Goal: Transaction & Acquisition: Purchase product/service

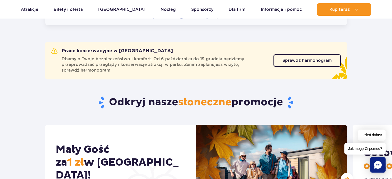
scroll to position [77, 0]
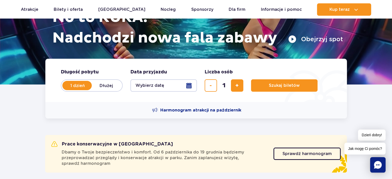
click at [165, 84] on button "Wybierz datę" at bounding box center [164, 85] width 67 height 12
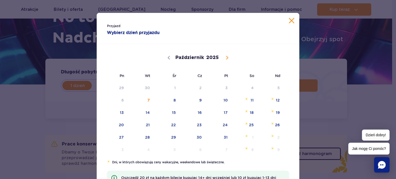
click at [226, 57] on icon at bounding box center [227, 58] width 4 height 4
select select "10"
click at [250, 110] on span "15" at bounding box center [245, 113] width 26 height 12
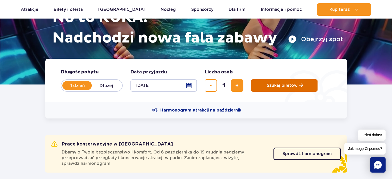
click at [261, 88] on button "Szukaj biletów" at bounding box center [284, 85] width 67 height 12
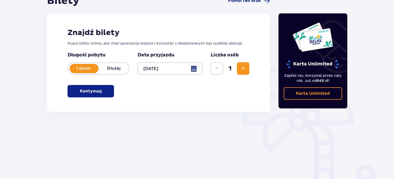
scroll to position [52, 0]
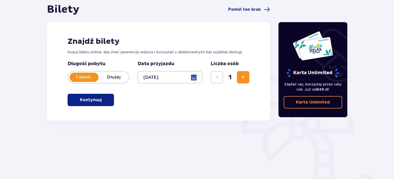
click at [101, 101] on span "button" at bounding box center [103, 100] width 6 height 6
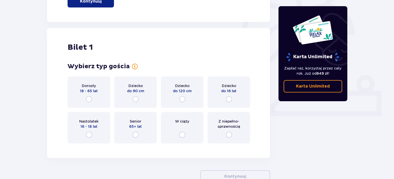
scroll to position [172, 0]
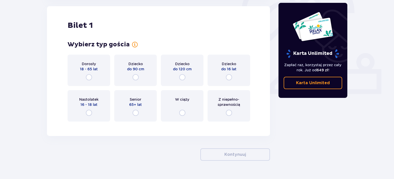
click at [228, 79] on input "radio" at bounding box center [229, 77] width 6 height 6
radio input "true"
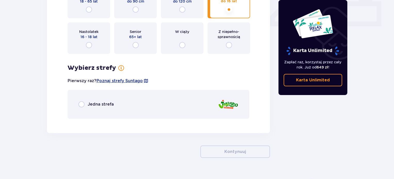
scroll to position [250, 0]
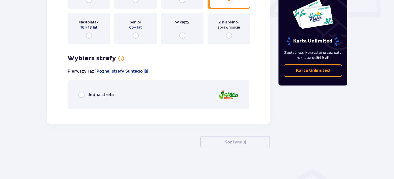
click at [90, 95] on span "Jedna strefa" at bounding box center [101, 95] width 26 height 6
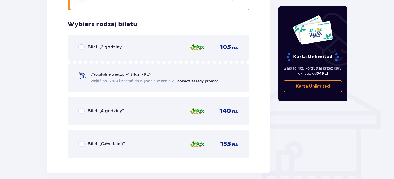
scroll to position [363, 0]
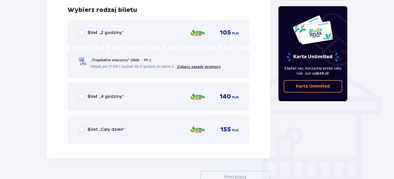
click at [309, 85] on p "Karta Unlimited" at bounding box center [313, 87] width 34 height 6
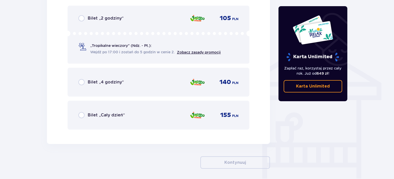
scroll to position [389, 0]
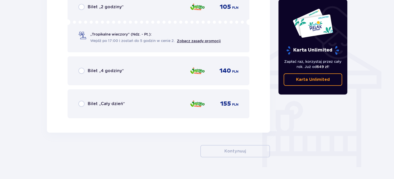
click at [94, 103] on span "Bilet „Cały dzień”" at bounding box center [106, 104] width 37 height 6
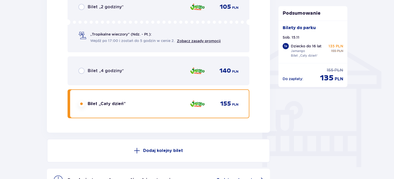
scroll to position [373, 0]
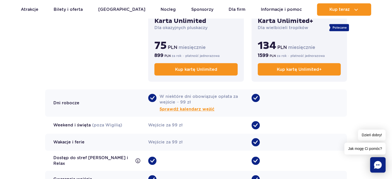
scroll to position [387, 0]
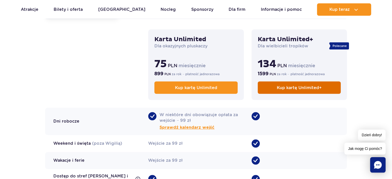
click at [311, 86] on span "Kup kartę Unlimited+" at bounding box center [299, 87] width 45 height 5
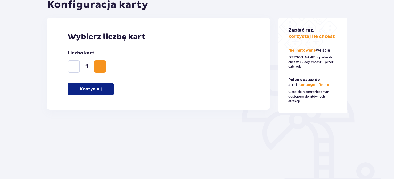
scroll to position [35, 0]
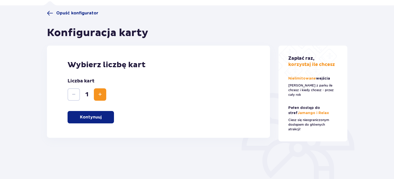
click at [105, 119] on button "Kontynuuj" at bounding box center [91, 117] width 46 height 12
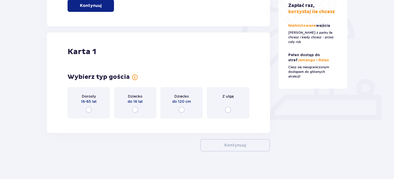
scroll to position [150, 0]
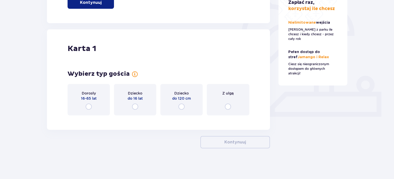
click at [89, 109] on input "radio" at bounding box center [89, 107] width 6 height 6
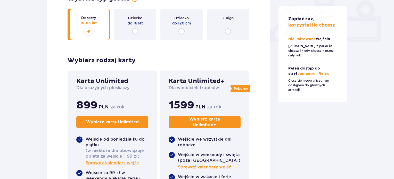
scroll to position [224, 0]
